Goal: Transaction & Acquisition: Purchase product/service

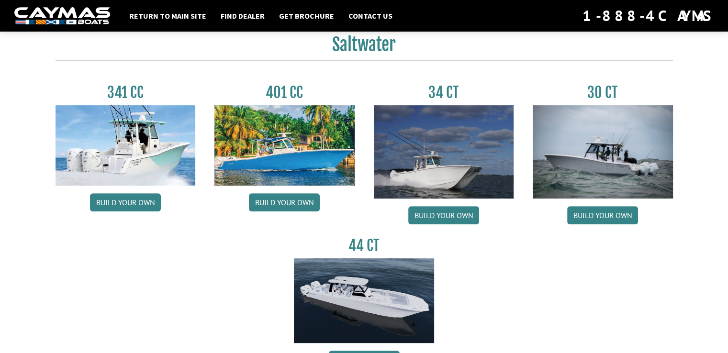
scroll to position [426, 0]
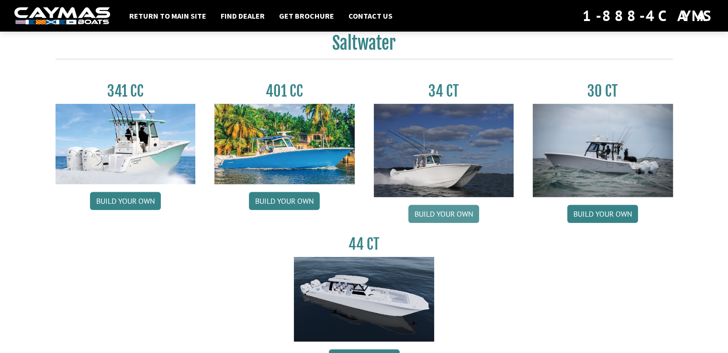
click at [446, 220] on link "Build your own" at bounding box center [443, 214] width 71 height 18
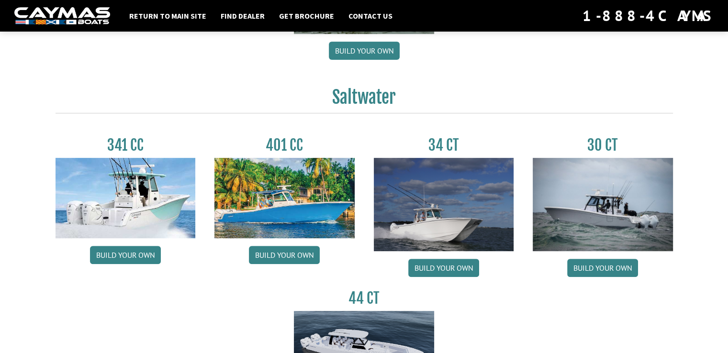
scroll to position [379, 0]
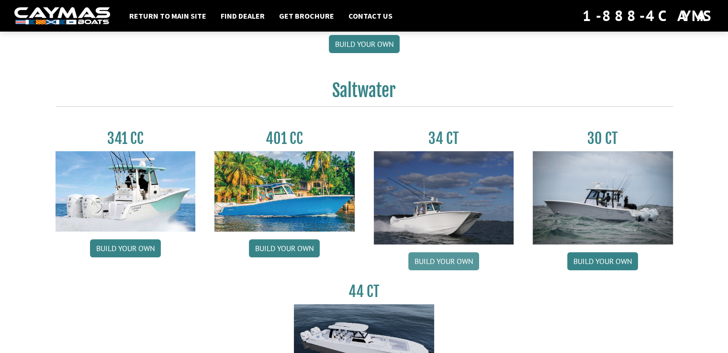
click at [442, 262] on link "Build your own" at bounding box center [443, 261] width 71 height 18
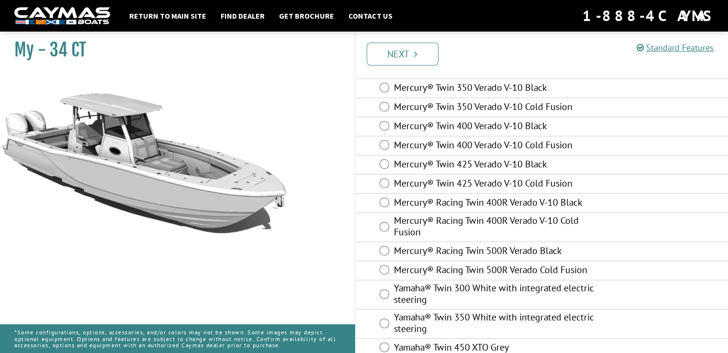
scroll to position [107, 0]
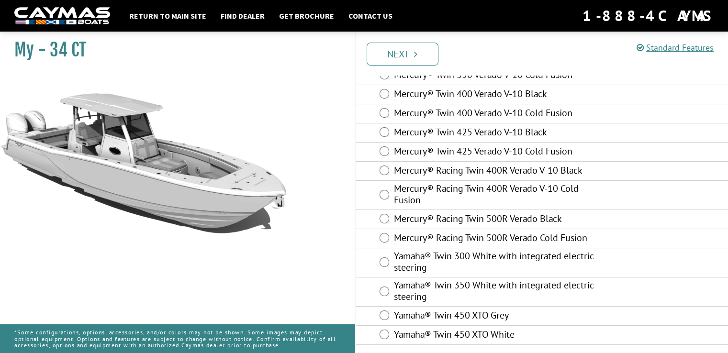
drag, startPoint x: 389, startPoint y: 333, endPoint x: 317, endPoint y: 266, distance: 99.2
click at [317, 266] on div "My - 34 CT" at bounding box center [172, 203] width 364 height 353
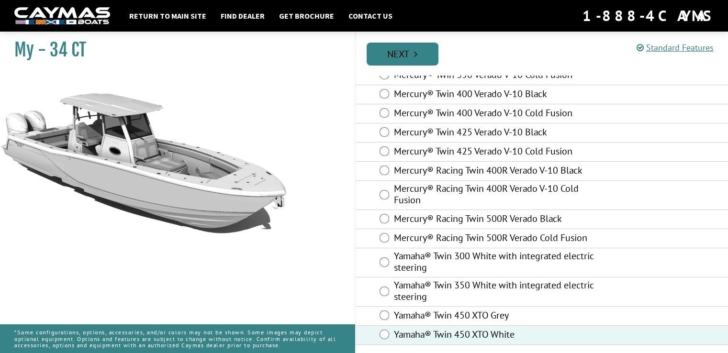
click at [406, 52] on link "Next" at bounding box center [402, 54] width 72 height 23
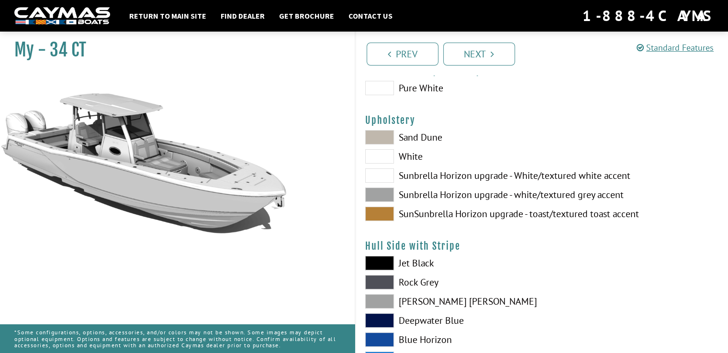
scroll to position [0, 0]
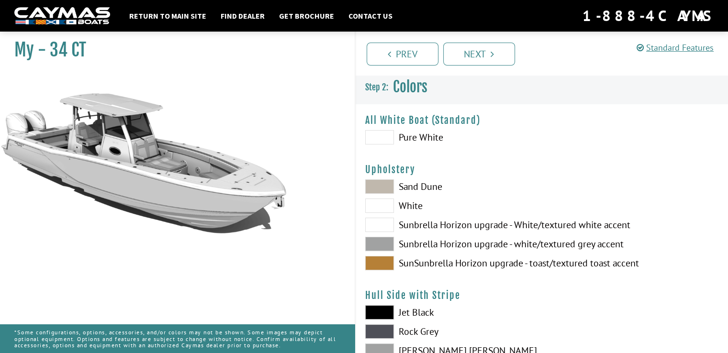
click at [388, 137] on span at bounding box center [379, 137] width 29 height 14
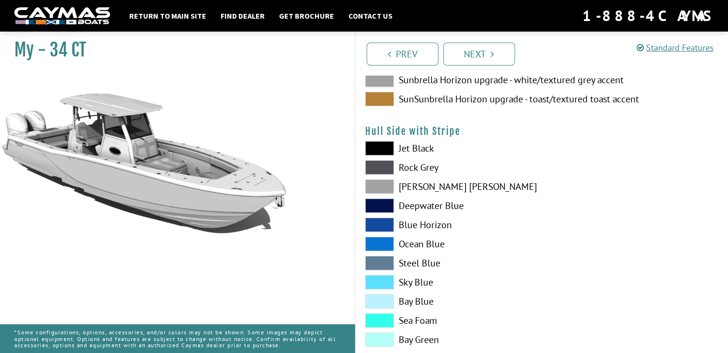
scroll to position [167, 0]
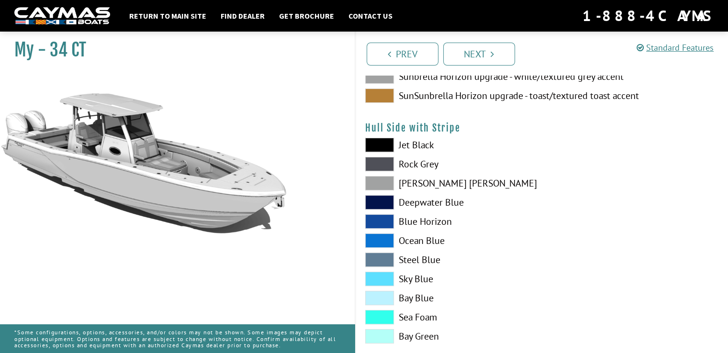
click at [384, 185] on span at bounding box center [379, 183] width 29 height 14
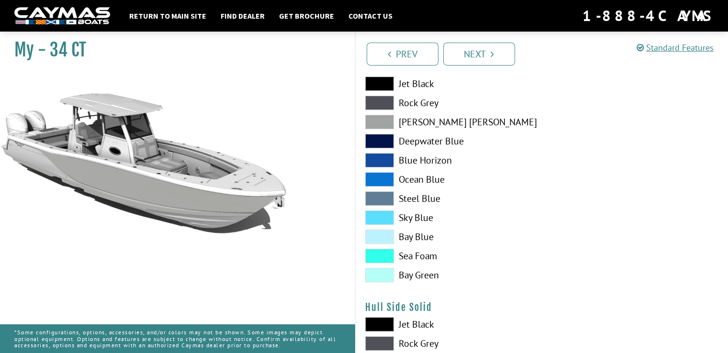
scroll to position [222, 0]
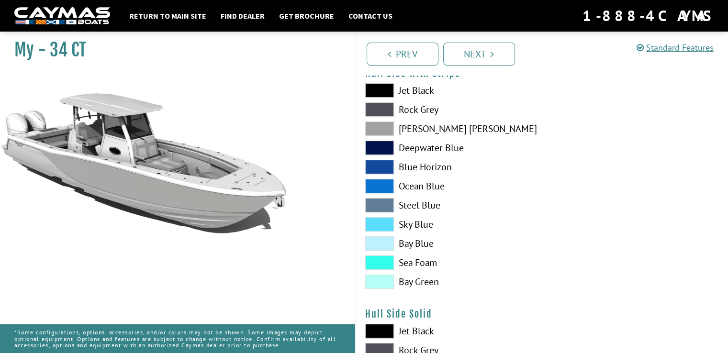
click at [381, 92] on span at bounding box center [379, 90] width 29 height 14
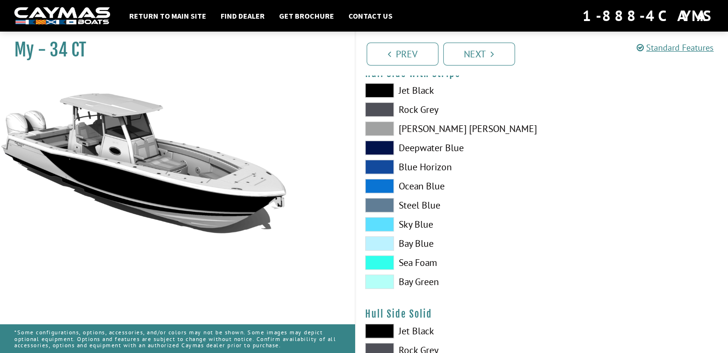
click at [378, 127] on span at bounding box center [379, 129] width 29 height 14
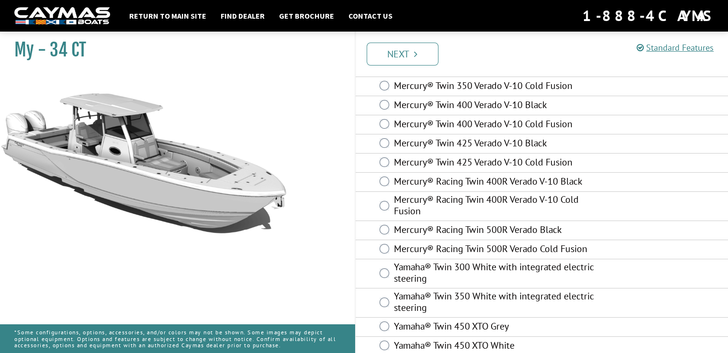
scroll to position [107, 0]
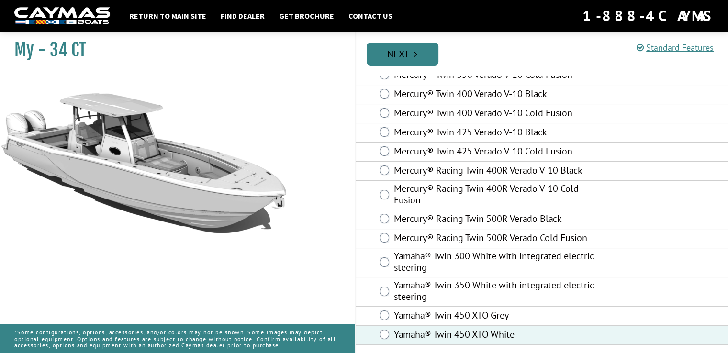
click at [419, 54] on link "Next" at bounding box center [402, 54] width 72 height 23
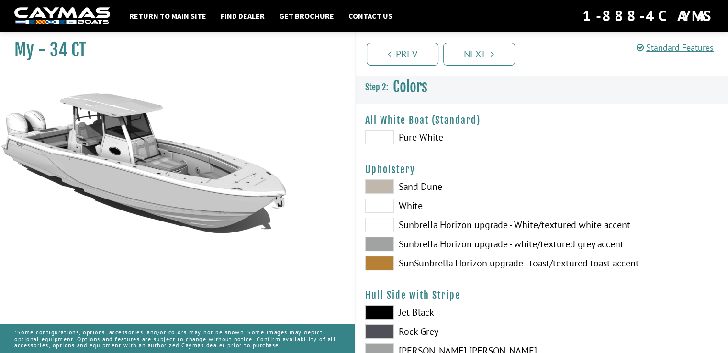
scroll to position [0, 0]
click at [376, 141] on span at bounding box center [379, 137] width 29 height 14
click at [480, 52] on link "Next" at bounding box center [479, 54] width 72 height 23
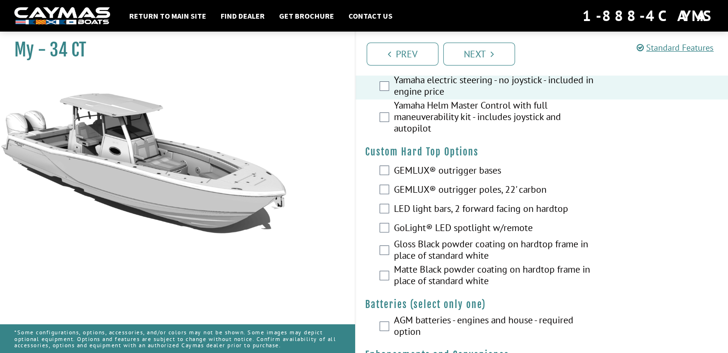
scroll to position [113, 0]
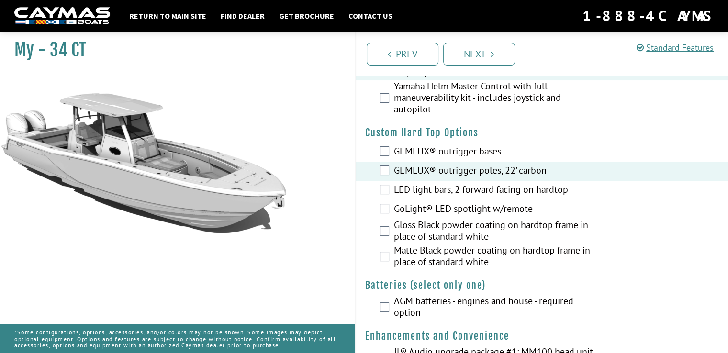
click at [371, 190] on div "LED light bars, 2 forward facing on hardtop" at bounding box center [541, 190] width 373 height 19
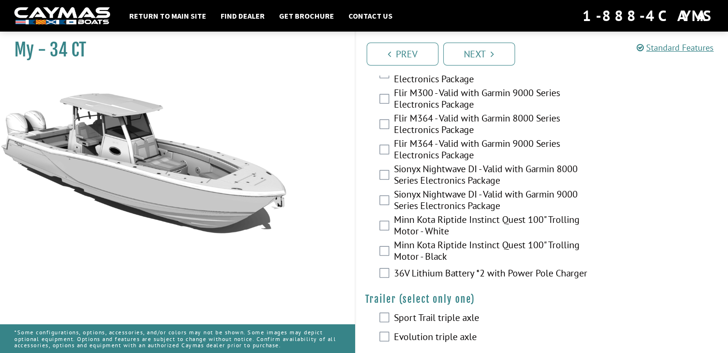
scroll to position [1774, 0]
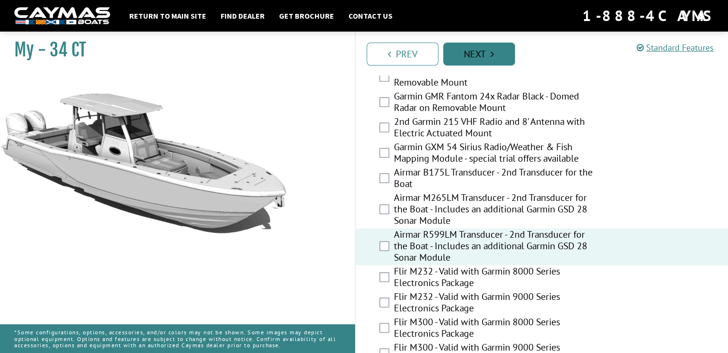
click at [473, 57] on link "Next" at bounding box center [479, 54] width 72 height 23
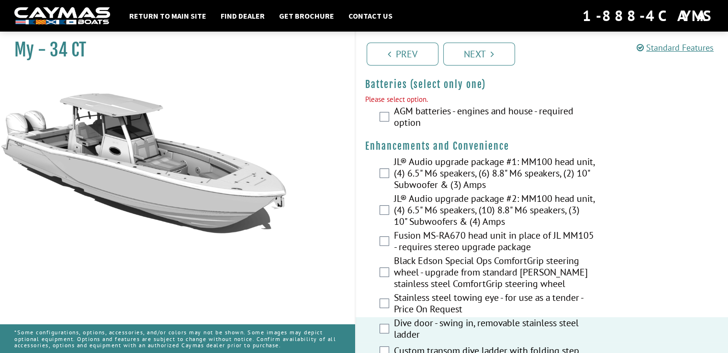
scroll to position [312, 0]
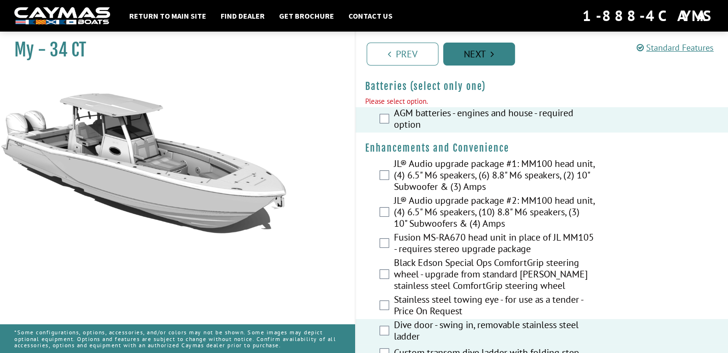
click at [476, 59] on link "Next" at bounding box center [479, 54] width 72 height 23
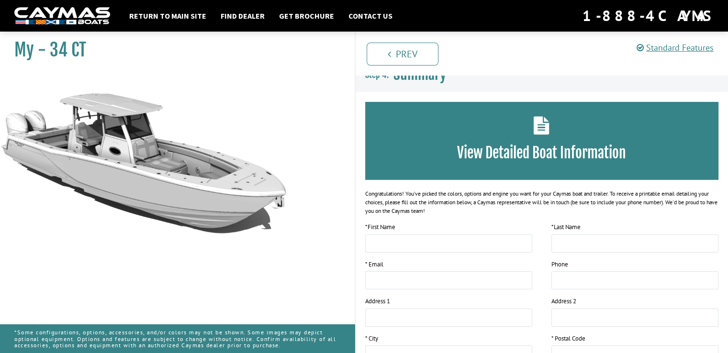
scroll to position [0, 0]
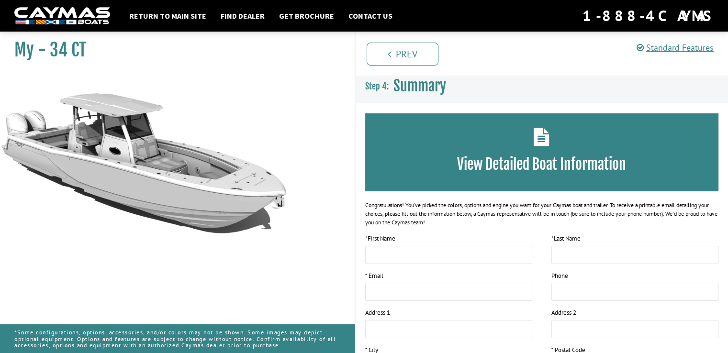
click at [484, 157] on h3 "View Detailed Boat Information" at bounding box center [541, 164] width 325 height 18
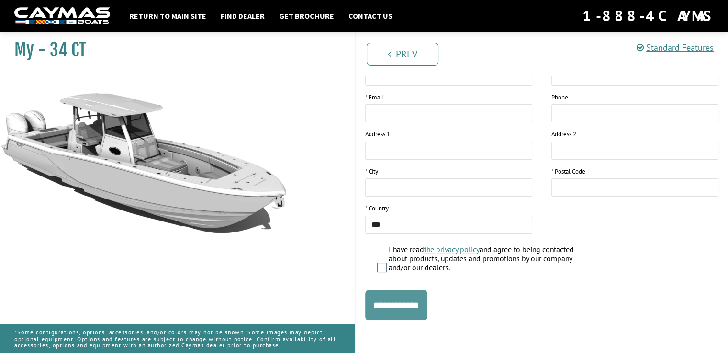
click at [411, 303] on input "**********" at bounding box center [396, 305] width 62 height 31
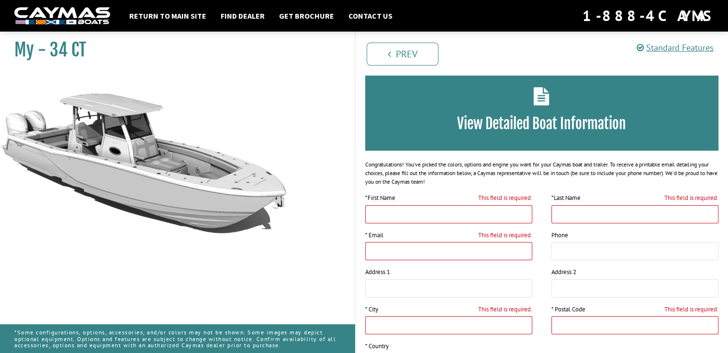
scroll to position [0, 0]
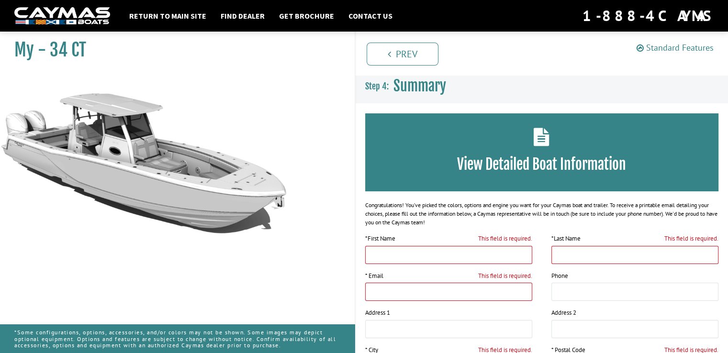
click at [666, 47] on link "Standard Features" at bounding box center [674, 47] width 77 height 11
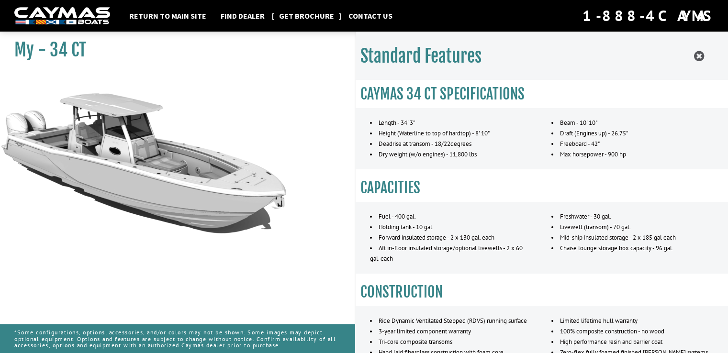
click at [306, 18] on link "Get Brochure" at bounding box center [306, 16] width 65 height 12
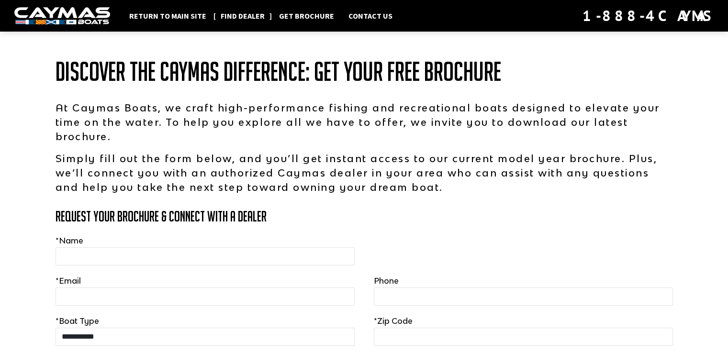
click at [230, 16] on link "Find Dealer" at bounding box center [243, 16] width 54 height 12
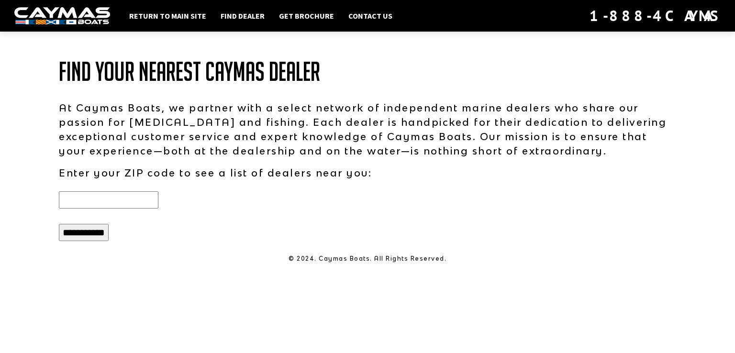
click at [135, 202] on input "text" at bounding box center [109, 199] width 100 height 17
type input "*****"
click at [87, 236] on input "**********" at bounding box center [84, 232] width 50 height 17
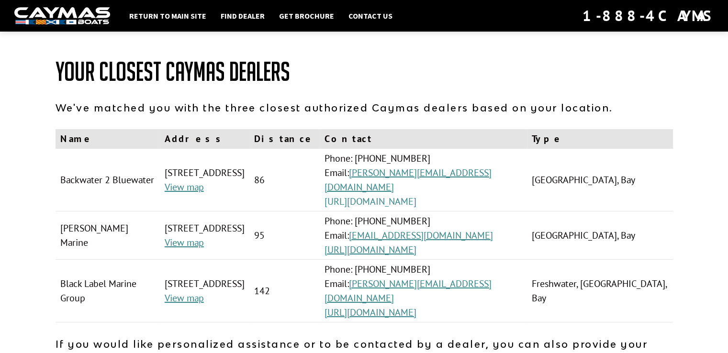
click at [416, 200] on link "[URL][DOMAIN_NAME]" at bounding box center [370, 201] width 92 height 12
